Goal: Task Accomplishment & Management: Manage account settings

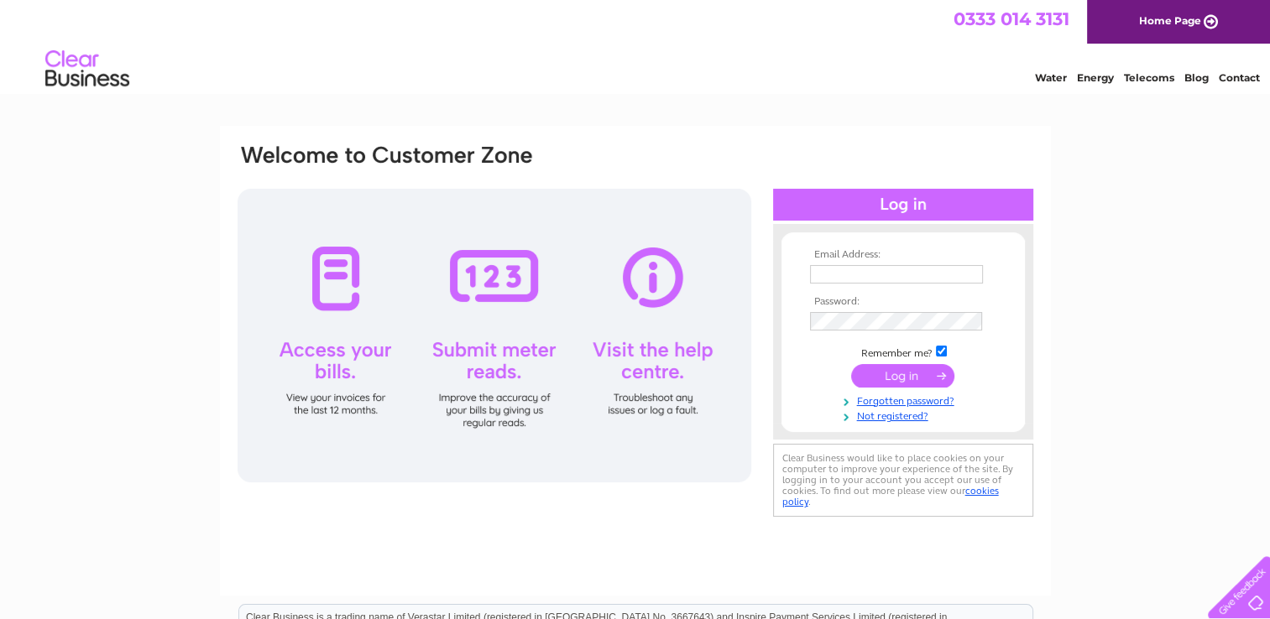
type input "[PERSON_NAME][EMAIL_ADDRESS][DOMAIN_NAME]"
click at [894, 373] on input "submit" at bounding box center [902, 376] width 103 height 24
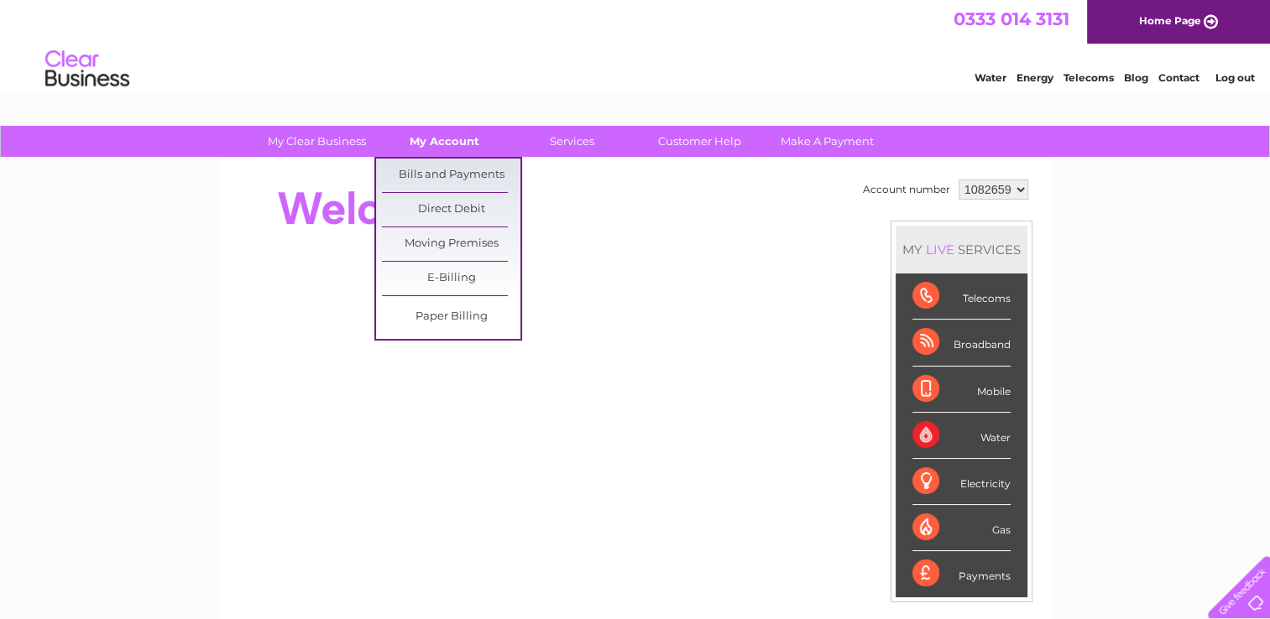
click at [441, 138] on link "My Account" at bounding box center [444, 141] width 138 height 31
click at [444, 173] on link "Bills and Payments" at bounding box center [451, 176] width 138 height 34
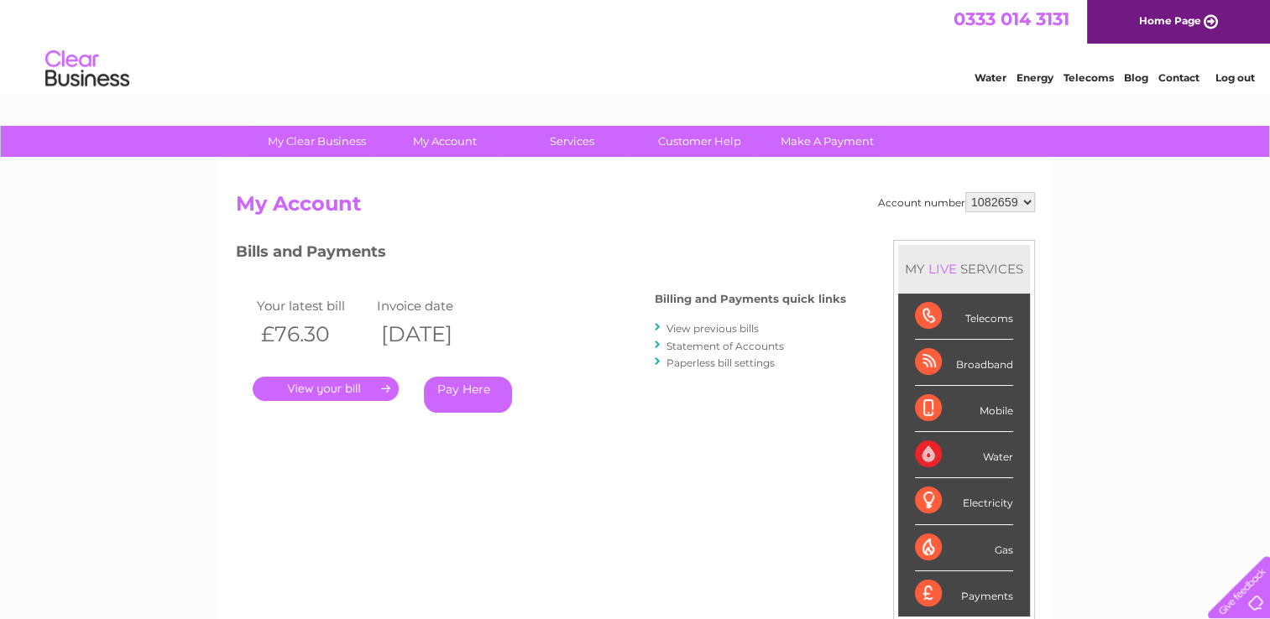
click at [309, 384] on link "." at bounding box center [326, 389] width 146 height 24
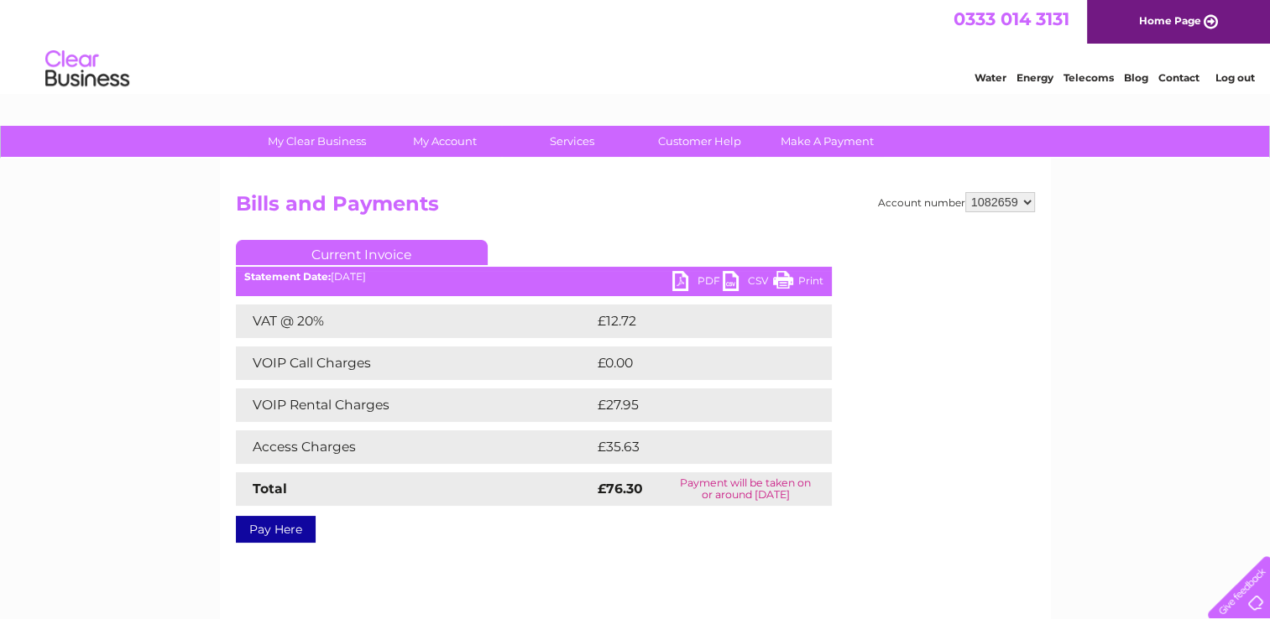
click at [780, 277] on link "Print" at bounding box center [798, 283] width 50 height 24
